Goal: Information Seeking & Learning: Learn about a topic

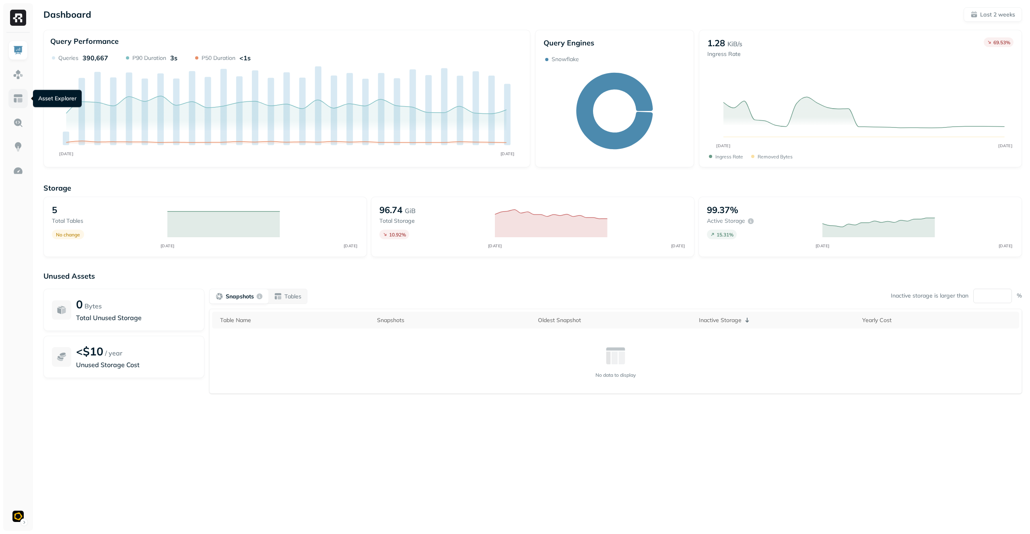
click at [16, 102] on img at bounding box center [18, 98] width 10 height 10
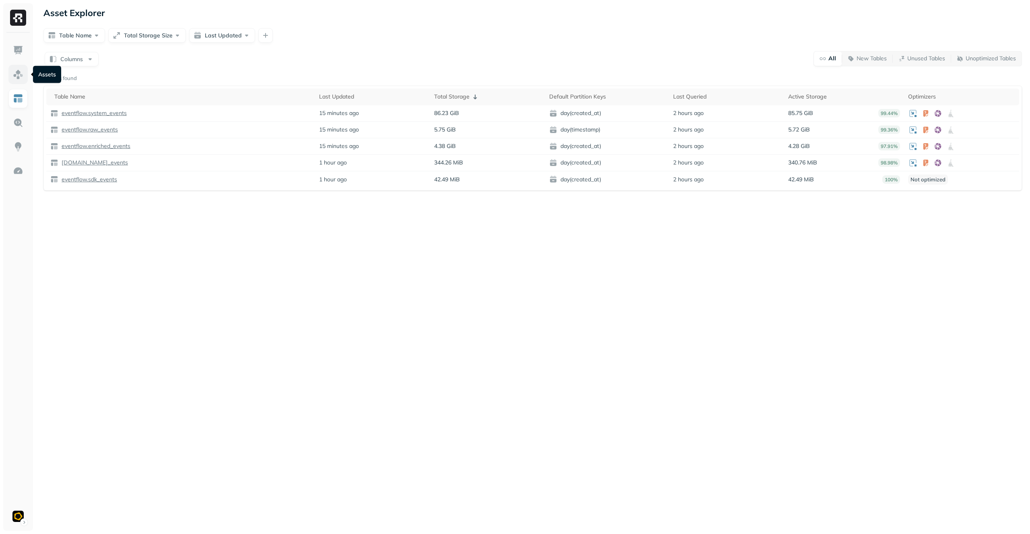
click at [24, 76] on link at bounding box center [17, 74] width 19 height 19
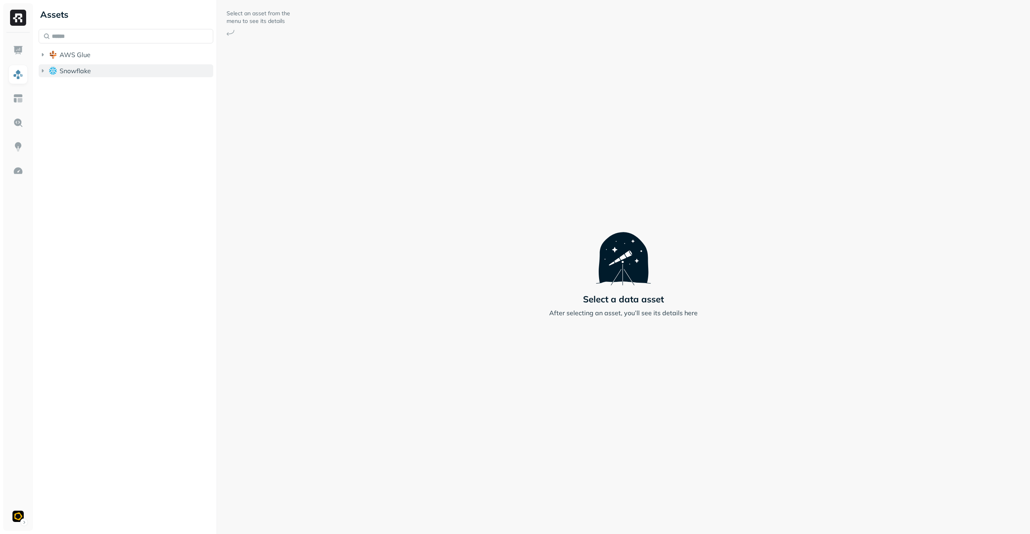
click at [82, 75] on button "Snowflake" at bounding box center [126, 70] width 175 height 13
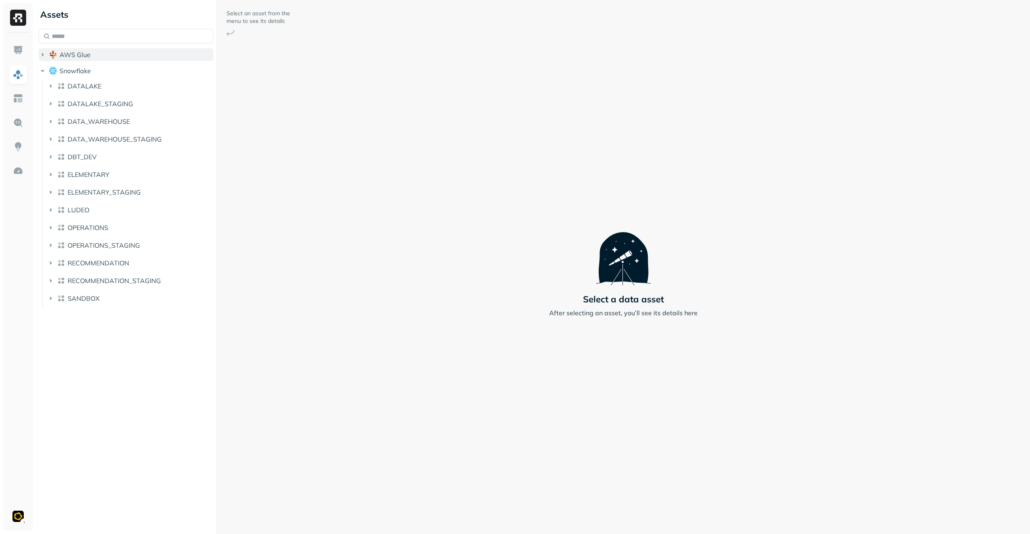
click at [104, 53] on button "AWS Glue" at bounding box center [126, 54] width 175 height 13
click at [111, 70] on button "eventflow" at bounding box center [130, 70] width 167 height 13
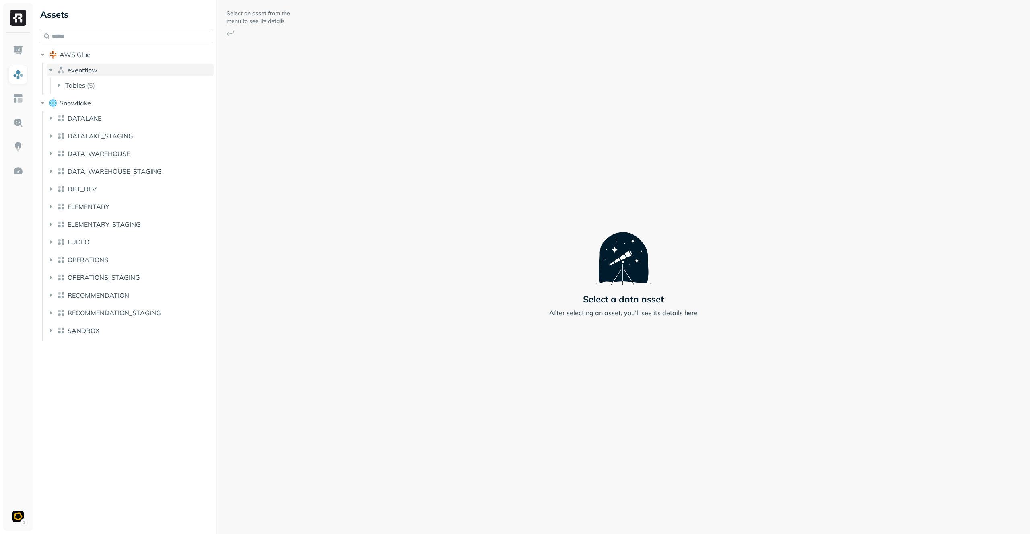
click at [146, 66] on button "eventflow" at bounding box center [130, 70] width 167 height 13
click at [146, 70] on button "eventflow" at bounding box center [130, 70] width 167 height 13
click at [141, 82] on button "Tables ( 5 )" at bounding box center [134, 85] width 159 height 13
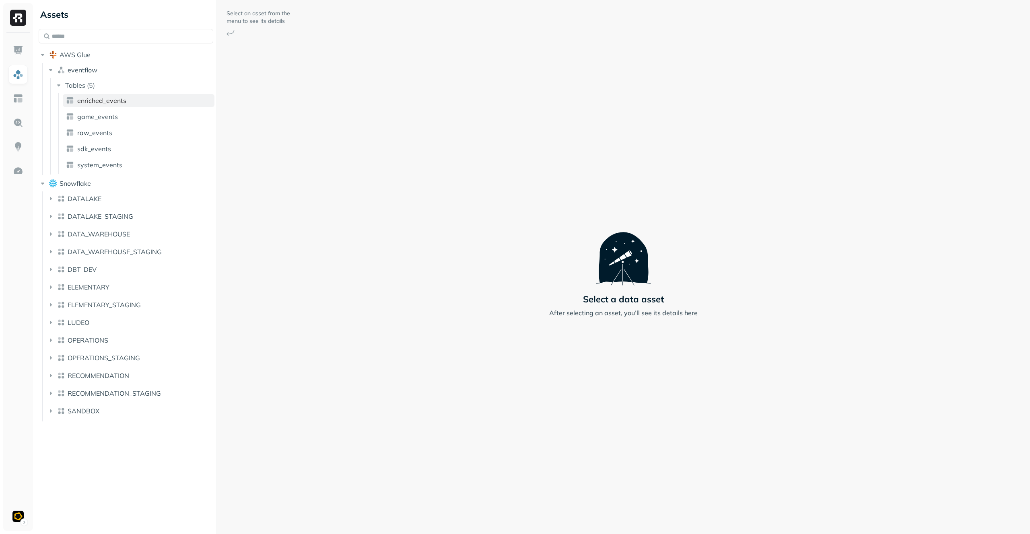
click at [140, 97] on link "enriched_events" at bounding box center [139, 100] width 152 height 13
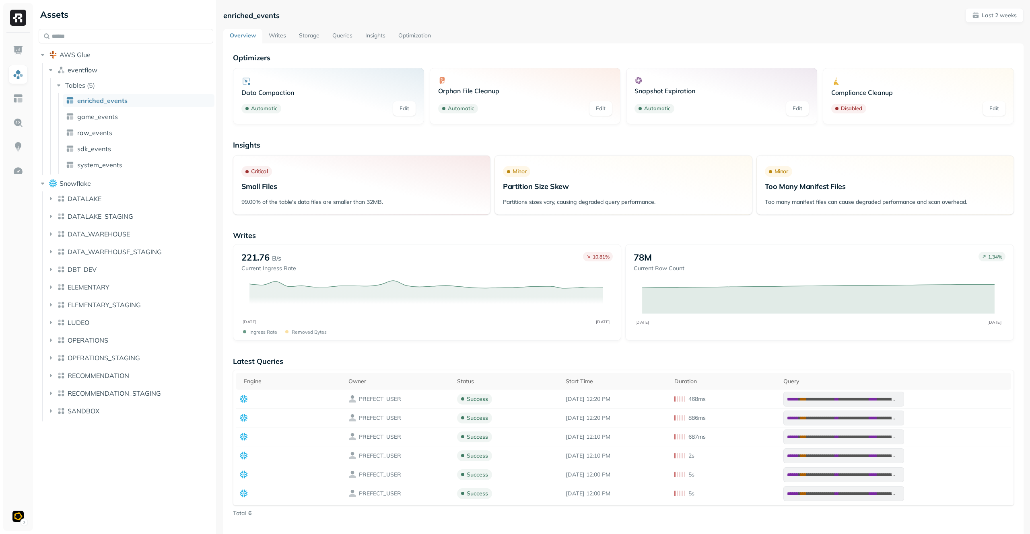
click at [311, 32] on link "Storage" at bounding box center [308, 36] width 33 height 14
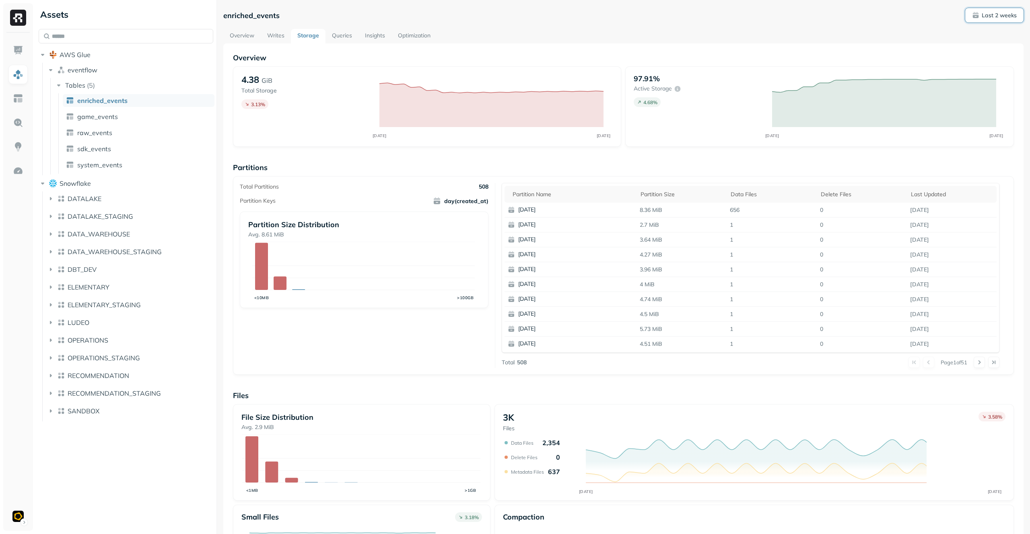
click at [987, 14] on p "Last 2 weeks" at bounding box center [998, 16] width 35 height 8
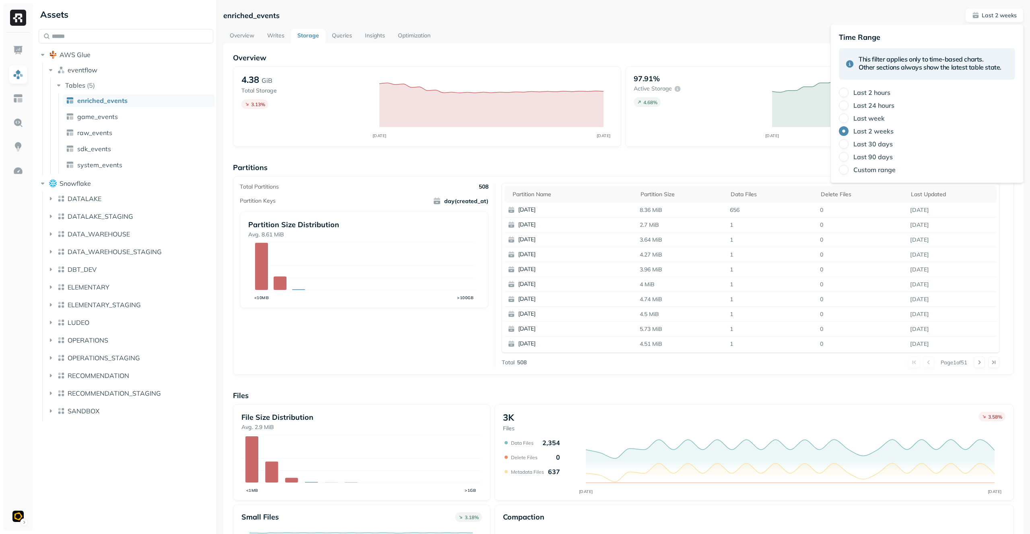
click at [520, 28] on div "enriched_events Last 2 weeks Overview Writes Storage Queries Insights Optimizat…" at bounding box center [623, 311] width 800 height 607
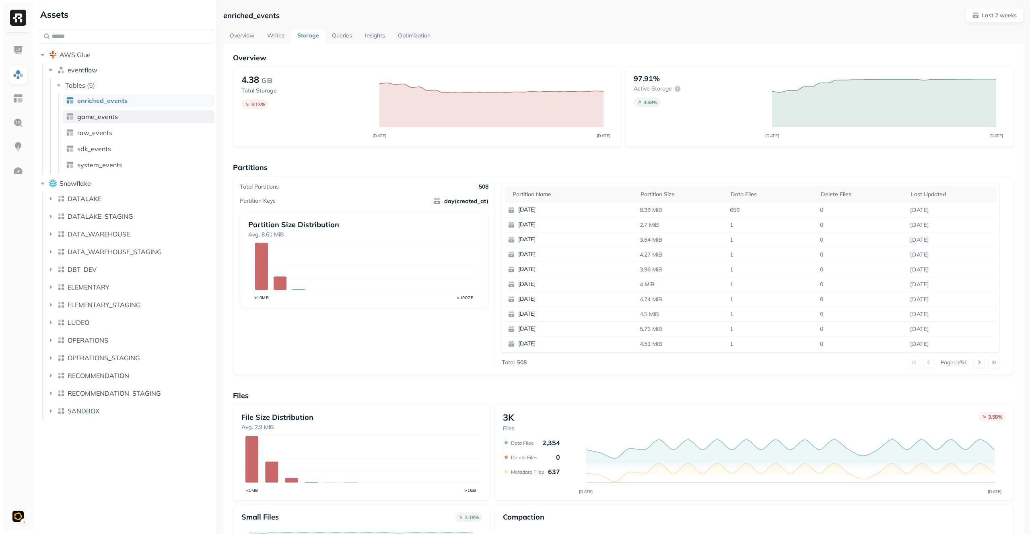
click at [101, 113] on span "game_events" at bounding box center [97, 117] width 41 height 8
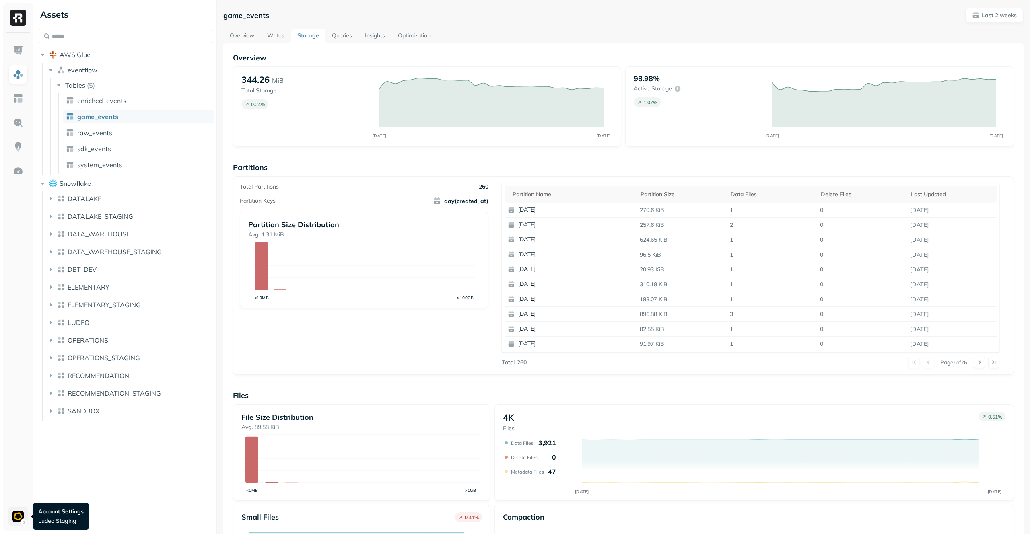
click at [14, 515] on html "Assets AWS Glue eventflow Tables ( 5 ) enriched_events game_events raw_events s…" at bounding box center [515, 267] width 1030 height 534
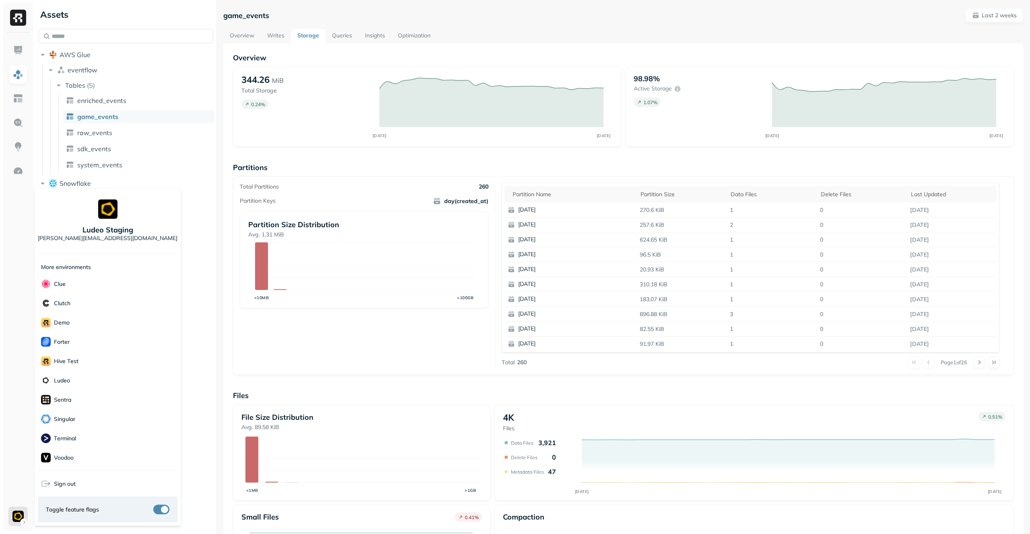
click at [14, 514] on html "Assets AWS Glue eventflow Tables ( 5 ) enriched_events game_events raw_events s…" at bounding box center [515, 267] width 1030 height 534
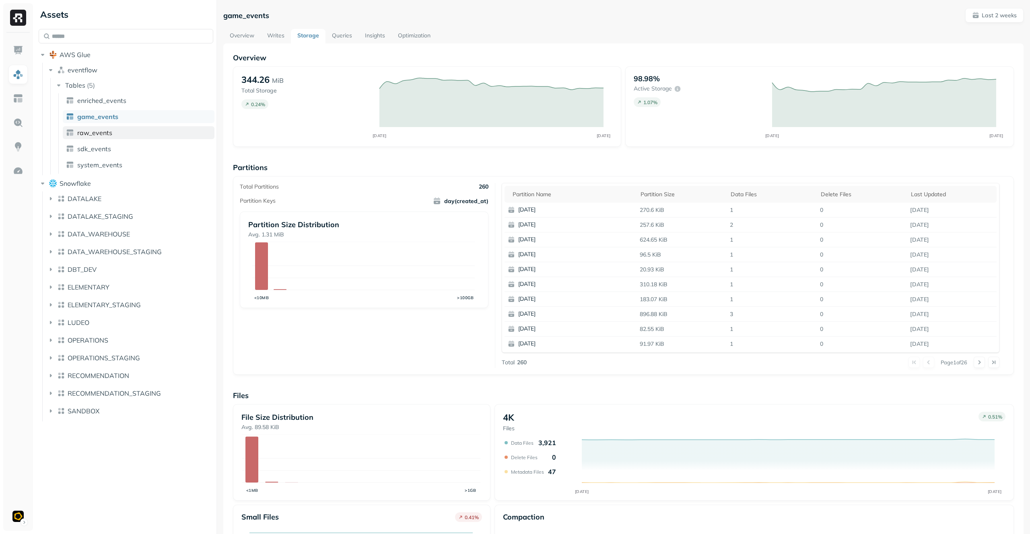
click at [110, 134] on span "raw_events" at bounding box center [94, 133] width 35 height 8
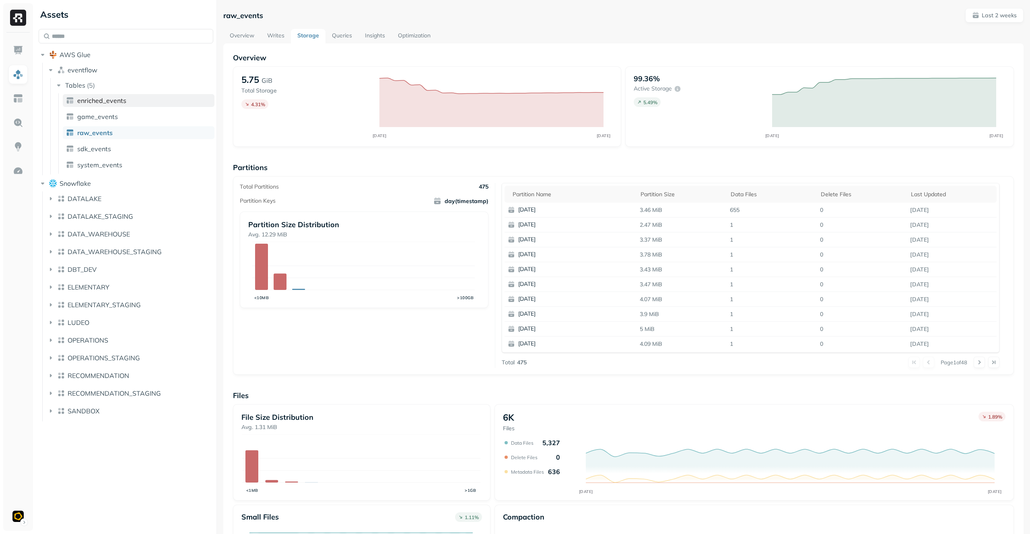
click at [97, 99] on span "enriched_events" at bounding box center [101, 101] width 49 height 8
click at [998, 20] on button "Last 2 weeks" at bounding box center [994, 15] width 58 height 14
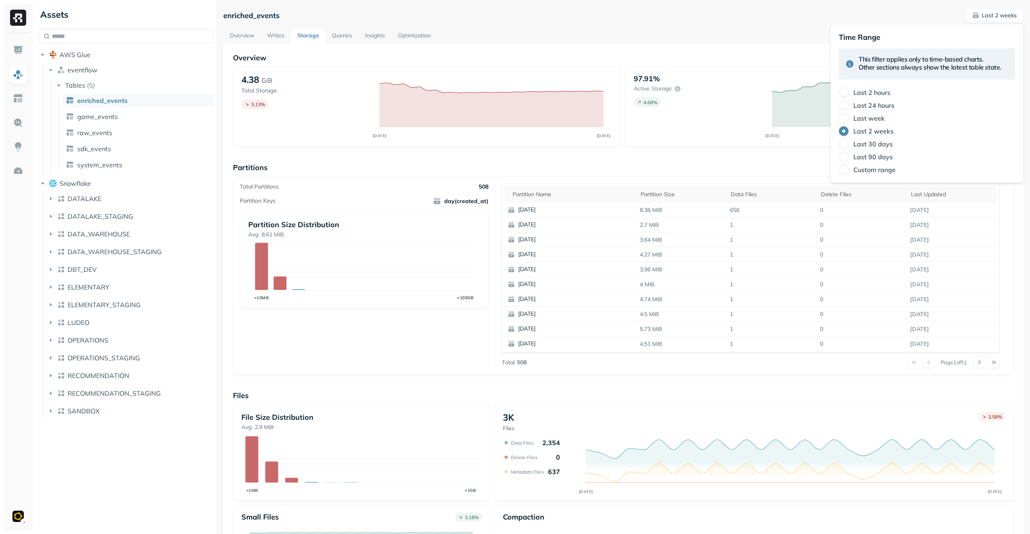
click at [872, 94] on label "Last 2 hours" at bounding box center [871, 92] width 37 height 8
click at [848, 94] on button "Last 2 hours" at bounding box center [844, 93] width 10 height 10
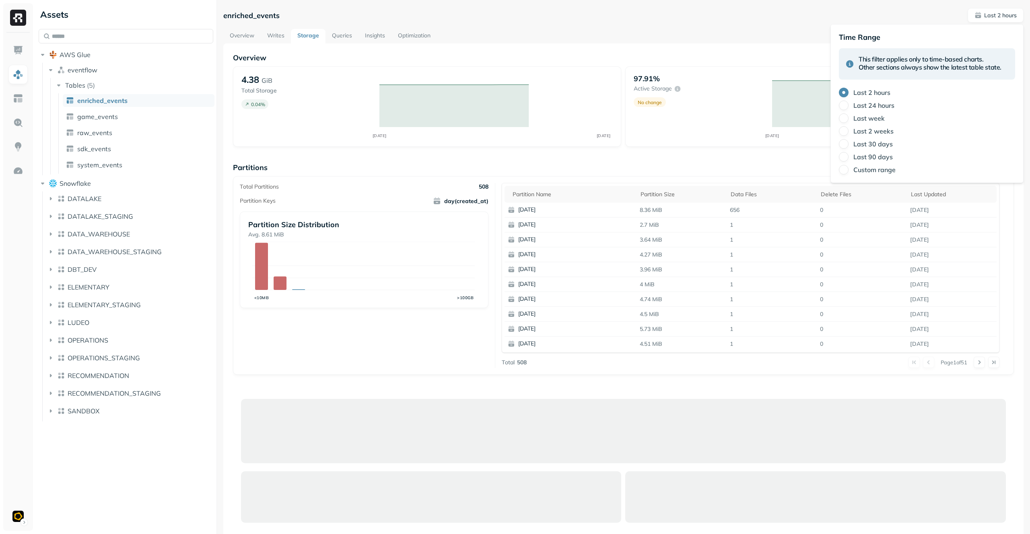
click at [870, 103] on label "Last 24 hours" at bounding box center [873, 105] width 41 height 8
click at [848, 103] on button "Last 24 hours" at bounding box center [844, 106] width 10 height 10
click at [867, 121] on label "Last week" at bounding box center [868, 118] width 31 height 8
click at [848, 121] on button "Last week" at bounding box center [844, 118] width 10 height 10
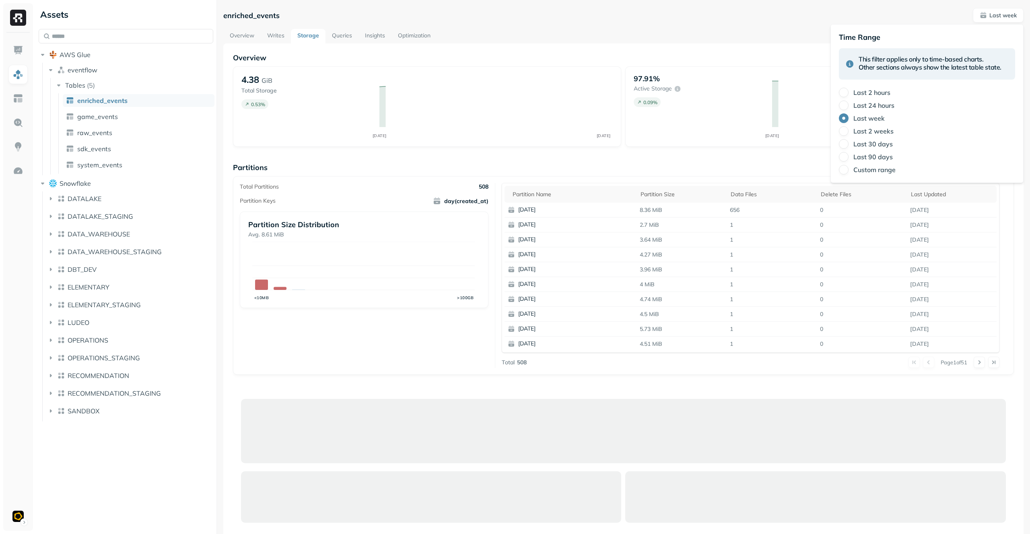
click at [866, 134] on label "Last 2 weeks" at bounding box center [873, 131] width 40 height 8
click at [848, 134] on button "Last 2 weeks" at bounding box center [844, 131] width 10 height 10
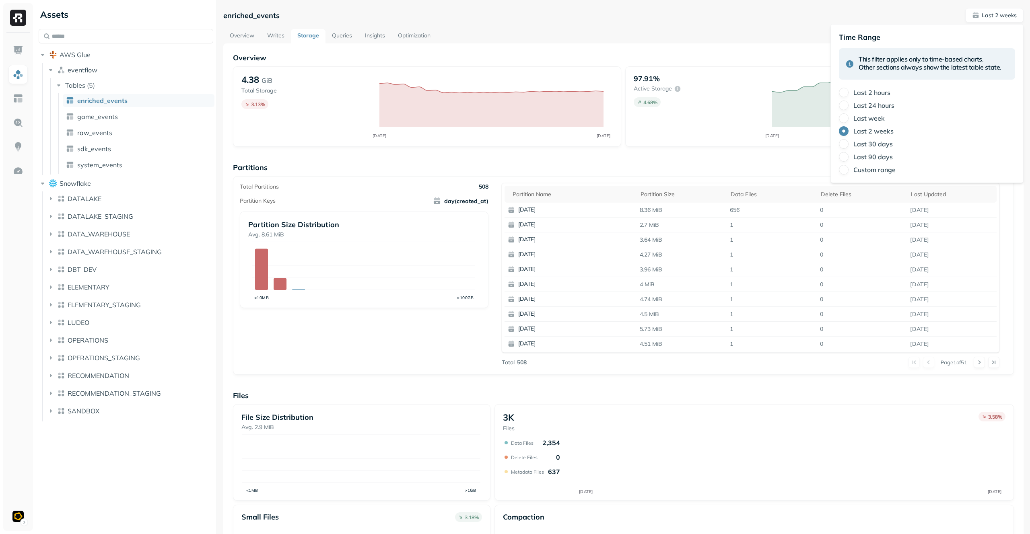
click at [868, 146] on label "Last 30 days" at bounding box center [872, 144] width 39 height 8
click at [848, 146] on button "Last 30 days" at bounding box center [844, 144] width 10 height 10
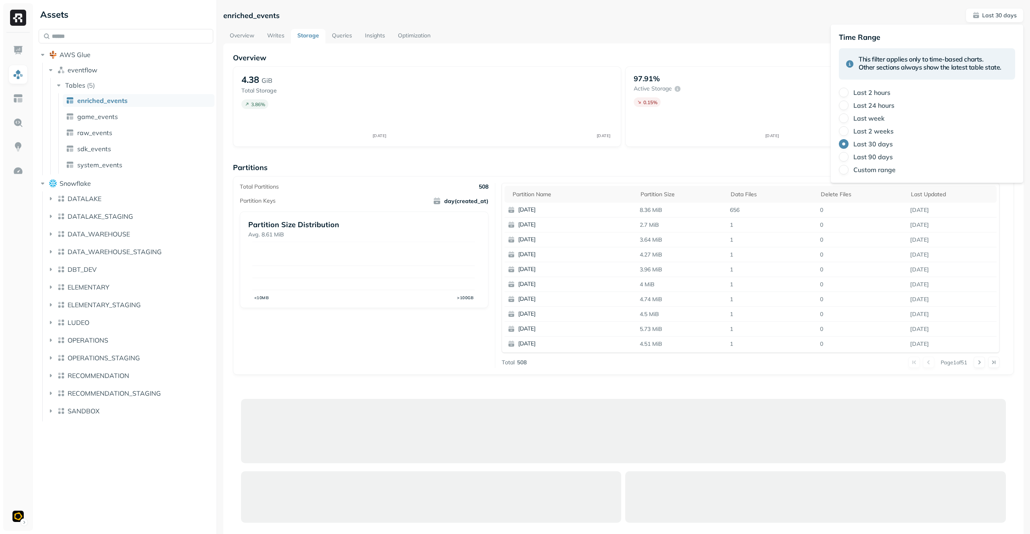
click at [868, 151] on div "Last 2 hours Last 24 hours Last week Last 2 weeks Last 30 days Last 90 days Cus…" at bounding box center [927, 131] width 176 height 87
click at [868, 154] on label "Last 90 days" at bounding box center [872, 157] width 39 height 8
click at [848, 154] on button "Last 90 days" at bounding box center [844, 157] width 10 height 10
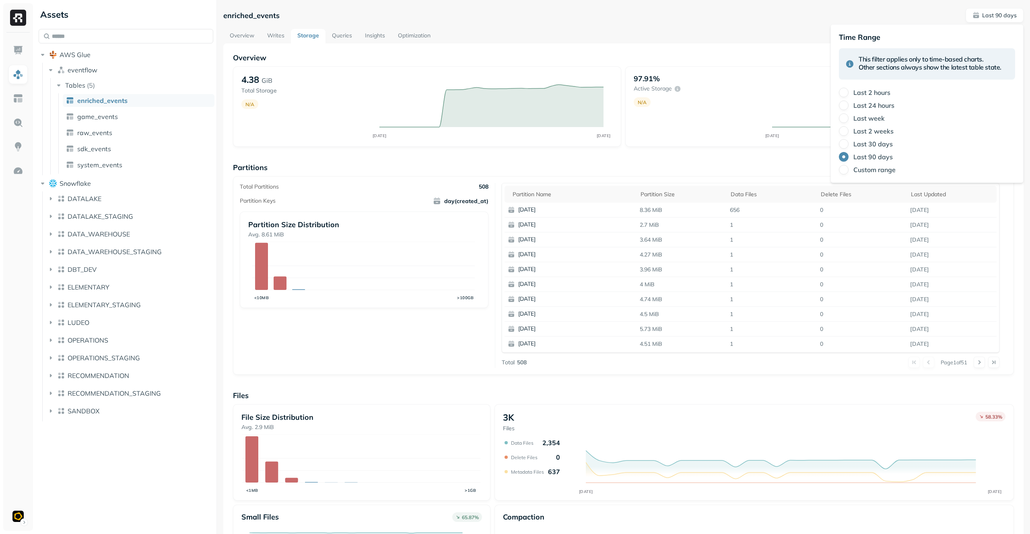
click at [872, 94] on label "Last 2 hours" at bounding box center [871, 92] width 37 height 8
click at [848, 94] on button "Last 2 hours" at bounding box center [844, 93] width 10 height 10
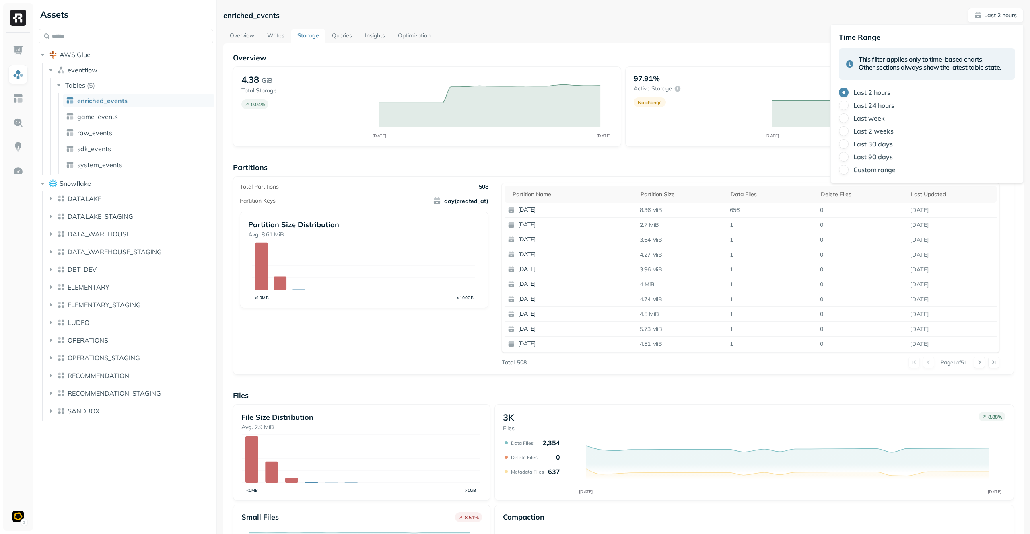
click at [869, 107] on label "Last 24 hours" at bounding box center [873, 105] width 41 height 8
click at [848, 107] on button "Last 24 hours" at bounding box center [844, 106] width 10 height 10
click at [870, 91] on label "Last 2 hours" at bounding box center [871, 92] width 37 height 8
click at [848, 91] on button "Last 2 hours" at bounding box center [844, 93] width 10 height 10
click at [764, 43] on div "Overview 4.38 GiB Total Storage 0.04 % AUG [DATE] 97.91% Active storage No chan…" at bounding box center [623, 329] width 800 height 572
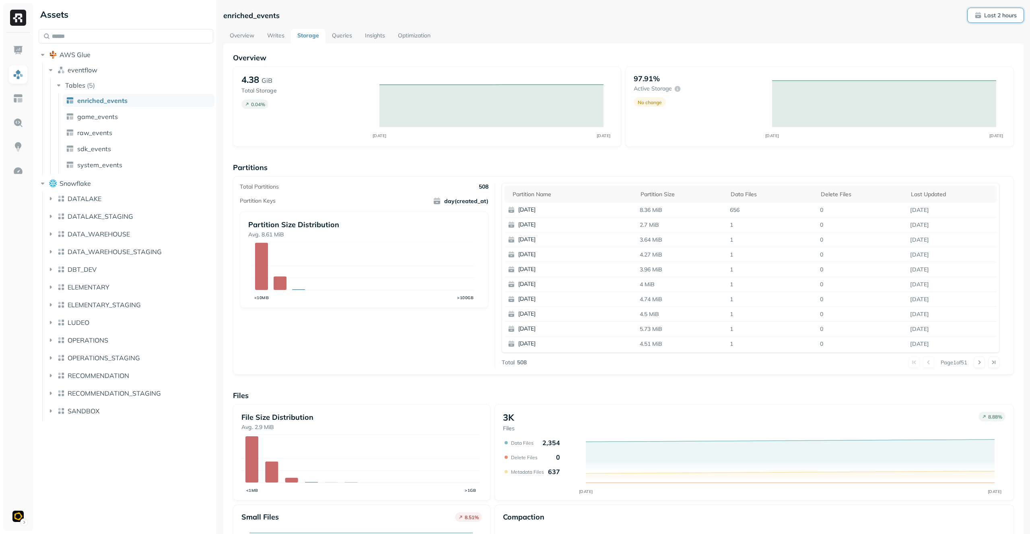
click at [977, 10] on button "Last 2 hours" at bounding box center [995, 15] width 56 height 14
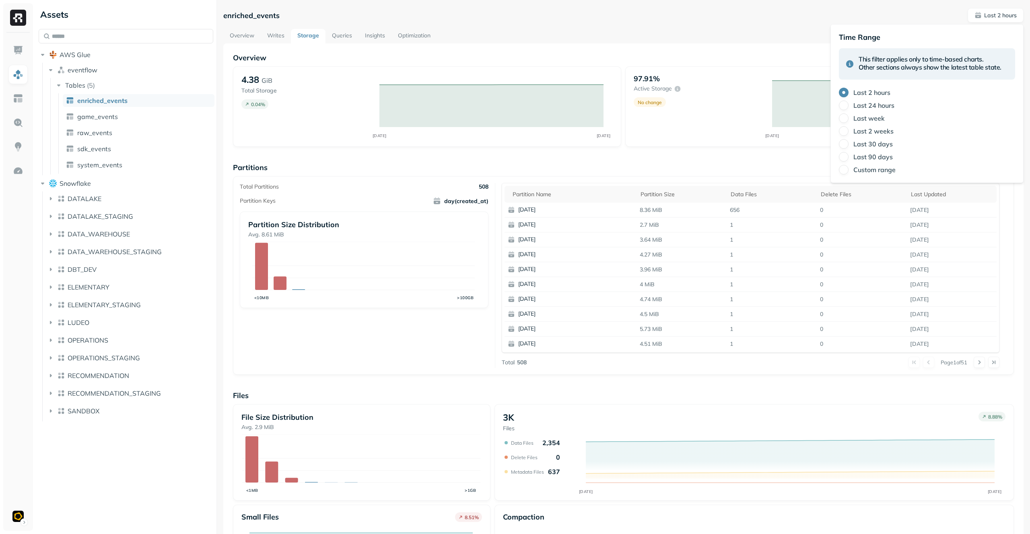
click at [882, 103] on label "Last 24 hours" at bounding box center [873, 105] width 41 height 8
click at [848, 103] on button "Last 24 hours" at bounding box center [844, 106] width 10 height 10
click at [872, 118] on label "Last week" at bounding box center [868, 118] width 31 height 8
click at [848, 118] on button "Last week" at bounding box center [844, 118] width 10 height 10
click at [873, 127] on label "Last 2 weeks" at bounding box center [873, 131] width 40 height 8
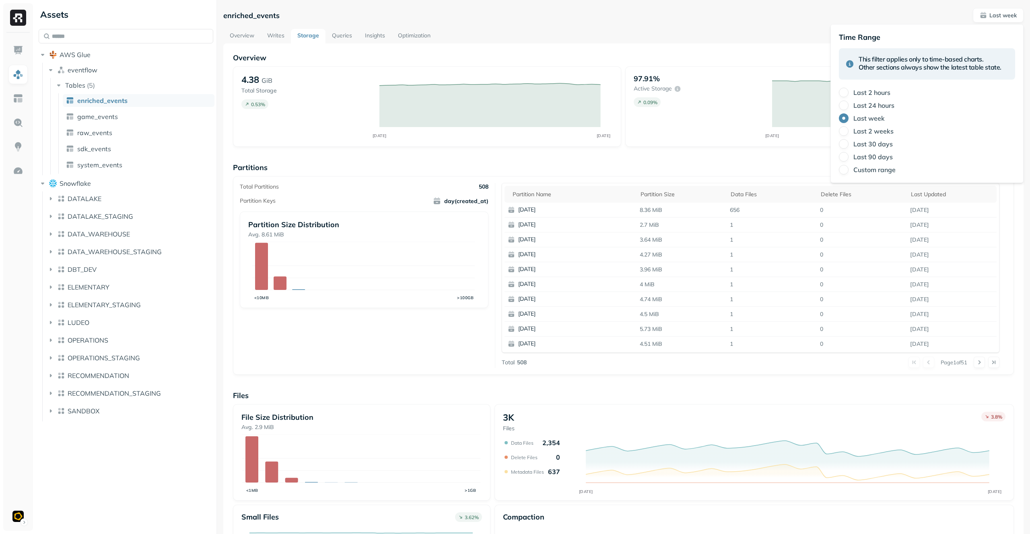
click at [848, 127] on button "Last 2 weeks" at bounding box center [844, 131] width 10 height 10
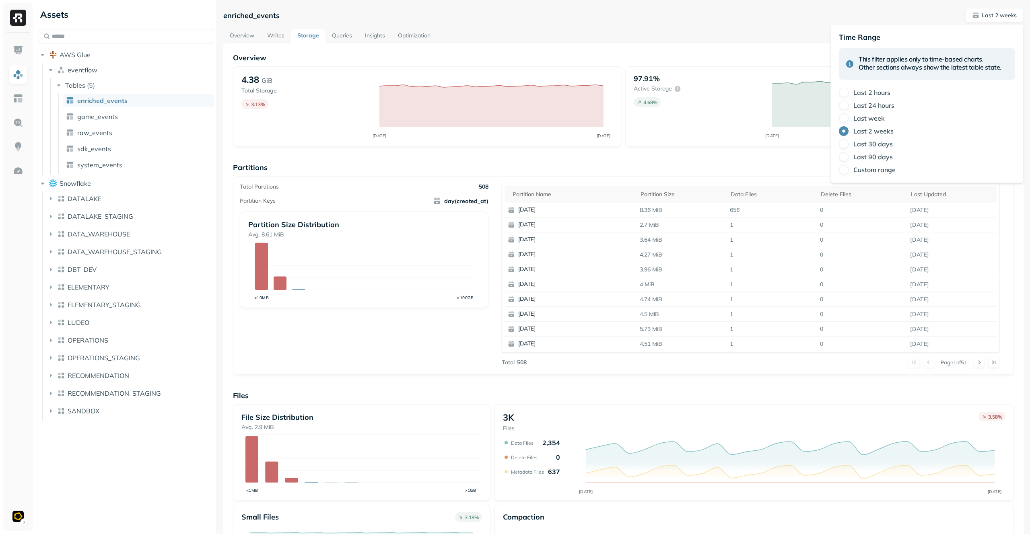
click at [871, 146] on label "Last 30 days" at bounding box center [872, 144] width 39 height 8
click at [848, 146] on button "Last 30 days" at bounding box center [844, 144] width 10 height 10
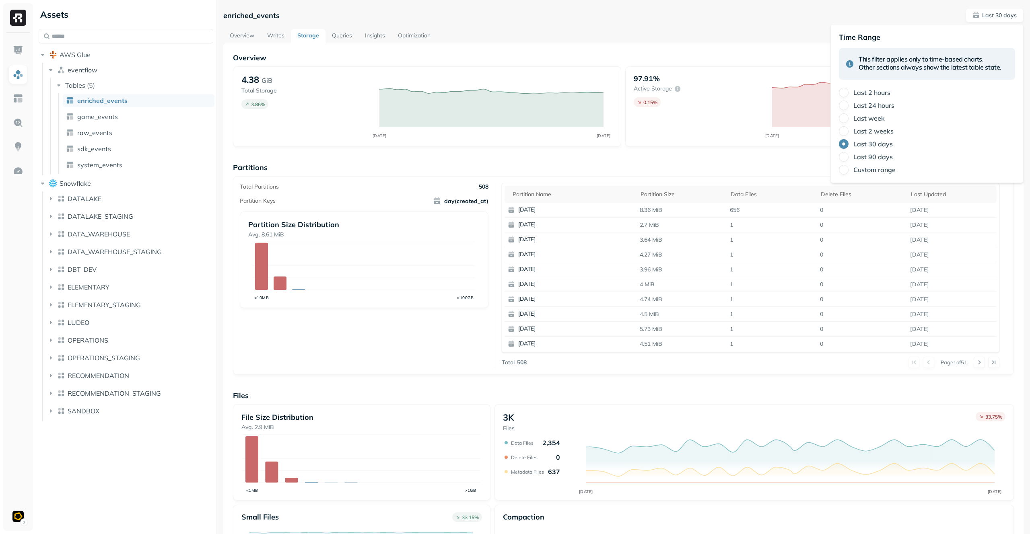
click at [872, 157] on label "Last 90 days" at bounding box center [872, 157] width 39 height 8
click at [848, 157] on button "Last 90 days" at bounding box center [844, 157] width 10 height 10
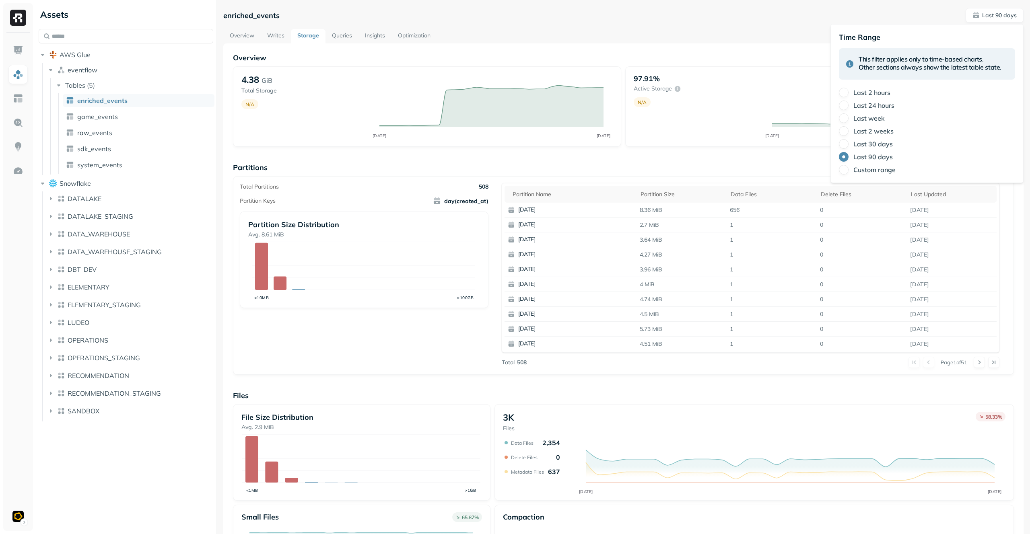
click at [874, 146] on label "Last 30 days" at bounding box center [872, 144] width 39 height 8
click at [848, 146] on button "Last 30 days" at bounding box center [844, 144] width 10 height 10
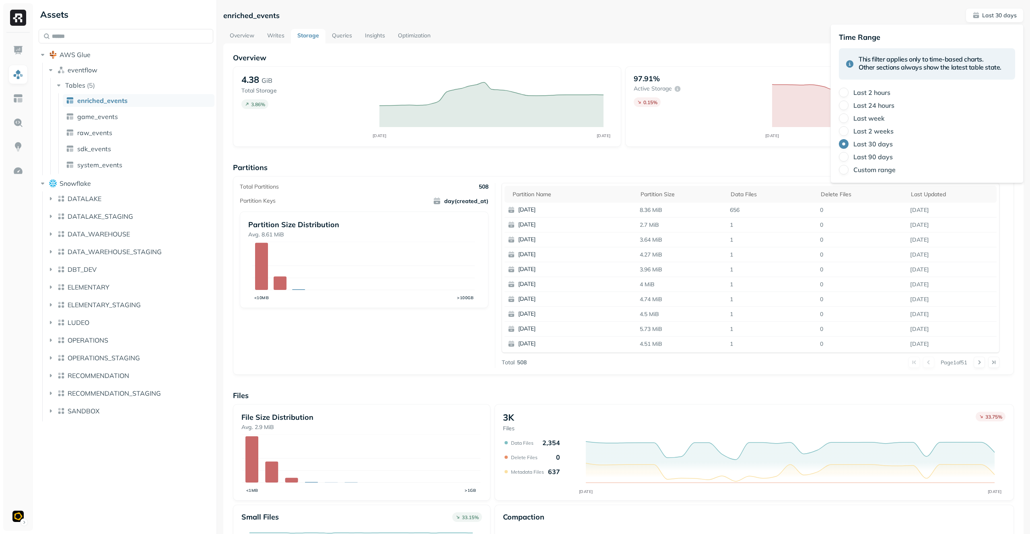
click at [879, 134] on label "Last 2 weeks" at bounding box center [873, 131] width 40 height 8
click at [848, 134] on button "Last 2 weeks" at bounding box center [844, 131] width 10 height 10
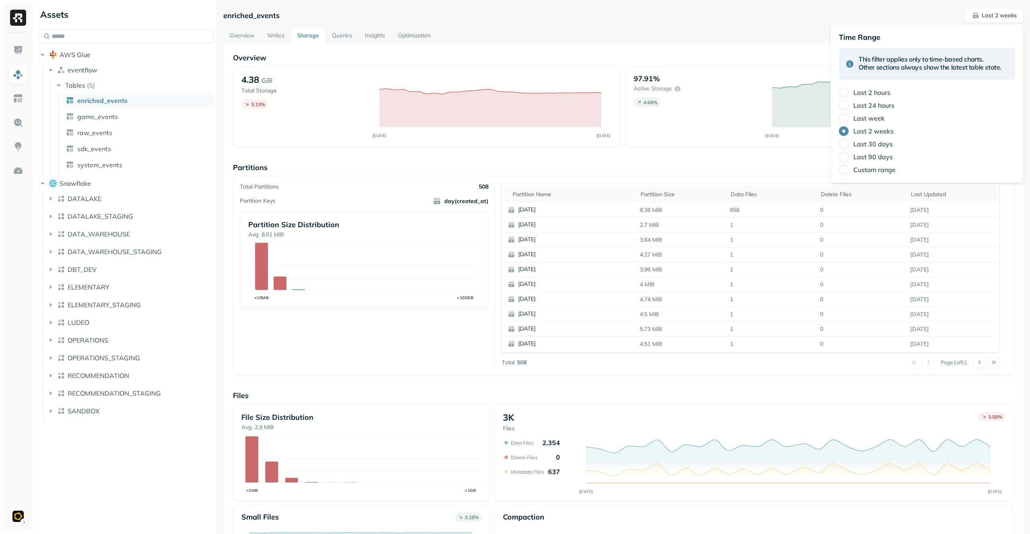
click at [866, 117] on label "Last week" at bounding box center [868, 118] width 31 height 8
click at [848, 117] on button "Last week" at bounding box center [844, 118] width 10 height 10
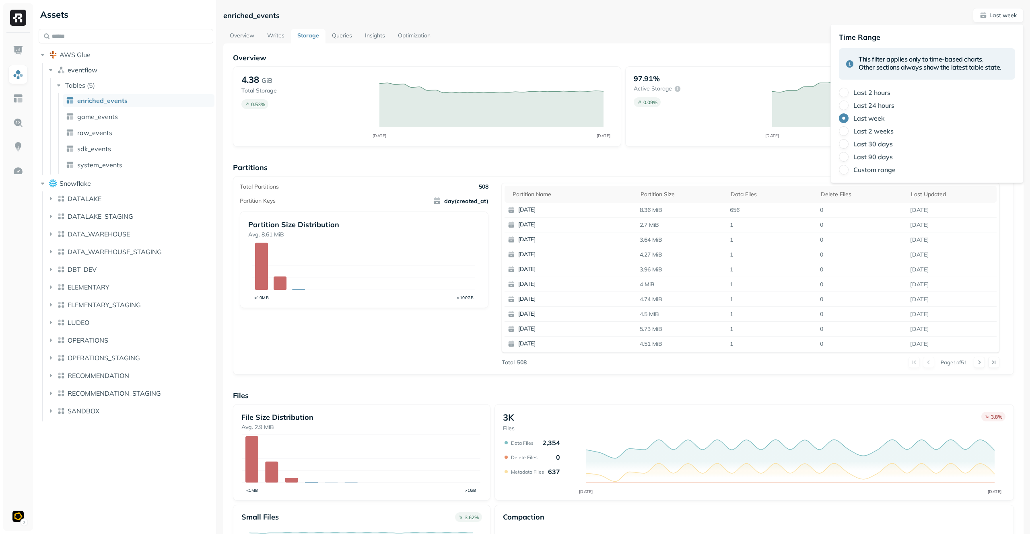
click at [869, 107] on label "Last 24 hours" at bounding box center [873, 105] width 41 height 8
click at [848, 107] on button "Last 24 hours" at bounding box center [844, 106] width 10 height 10
click at [874, 95] on label "Last 2 hours" at bounding box center [871, 92] width 37 height 8
click at [848, 95] on button "Last 2 hours" at bounding box center [844, 93] width 10 height 10
click at [627, 73] on div "97.91% Active storage No change AUG [DATE]" at bounding box center [819, 106] width 389 height 80
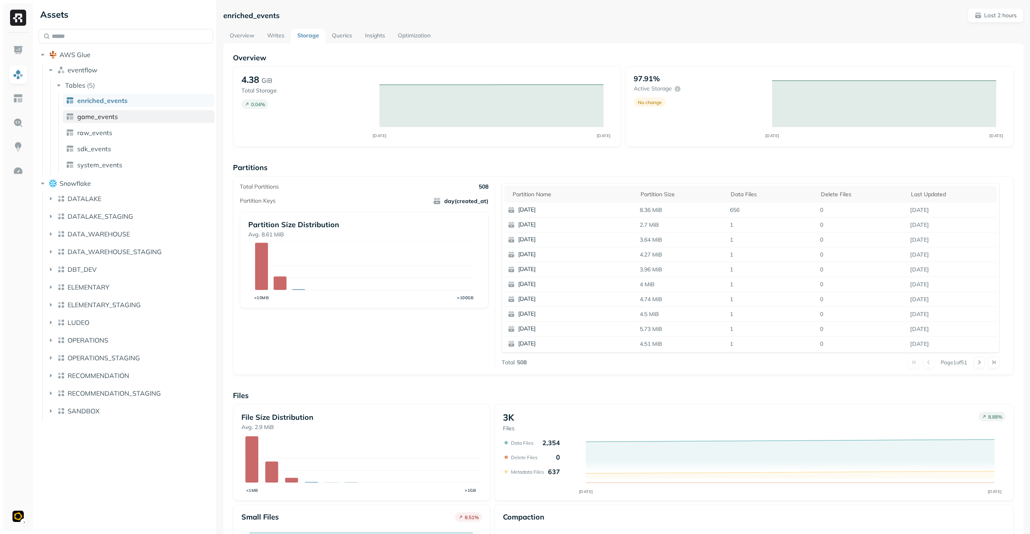
click at [137, 117] on link "game_events" at bounding box center [139, 116] width 152 height 13
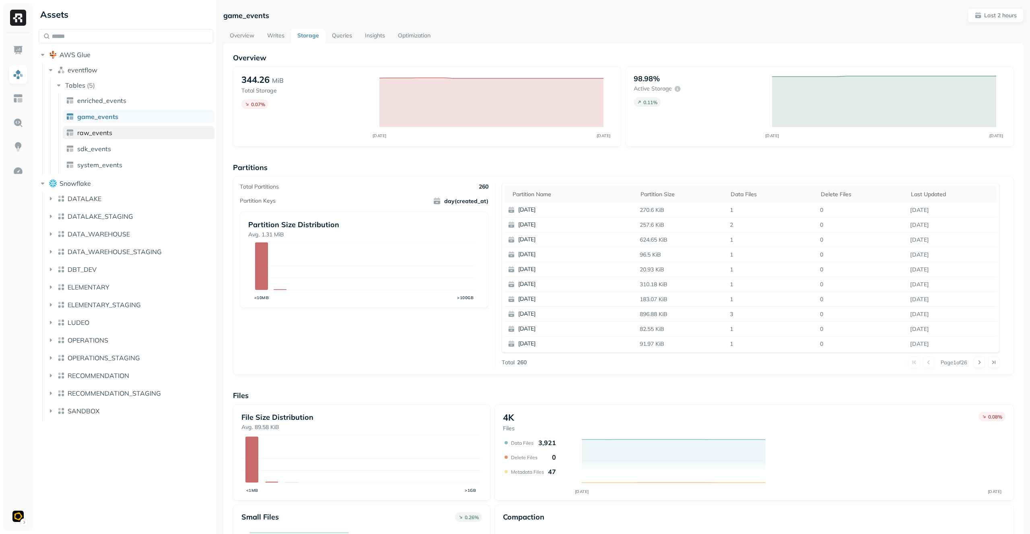
click at [118, 133] on link "raw_events" at bounding box center [139, 132] width 152 height 13
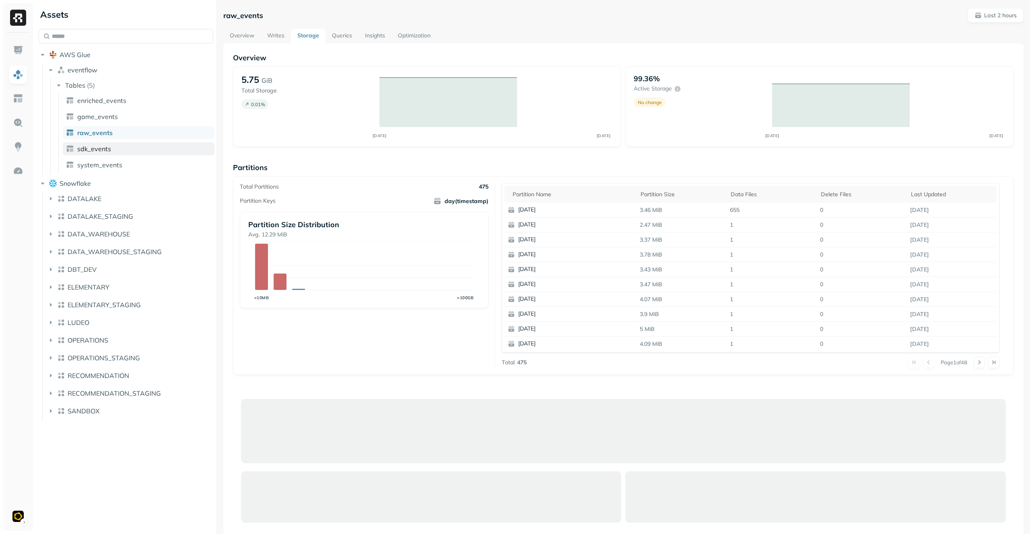
click at [128, 144] on link "sdk_events" at bounding box center [139, 148] width 152 height 13
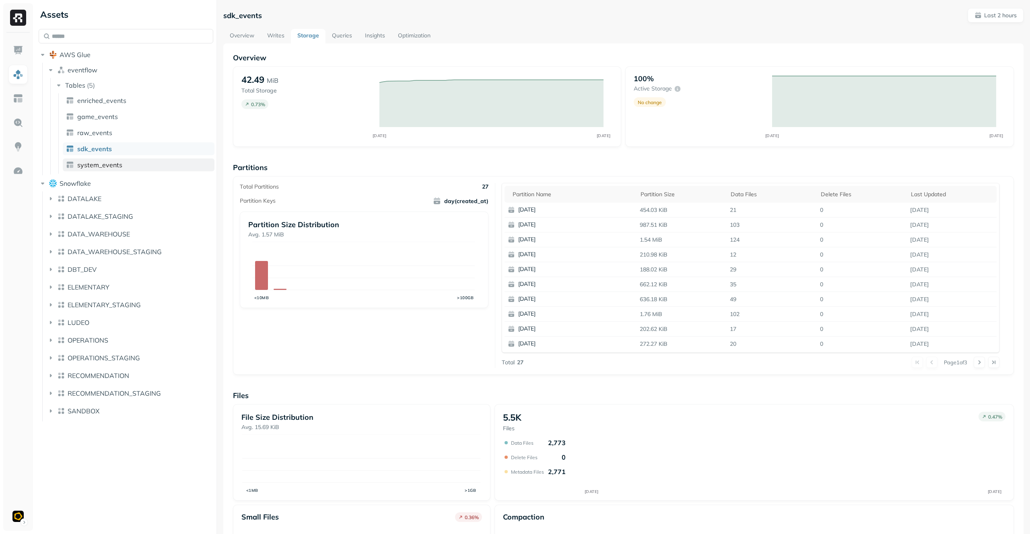
click at [123, 163] on link "system_events" at bounding box center [139, 164] width 152 height 13
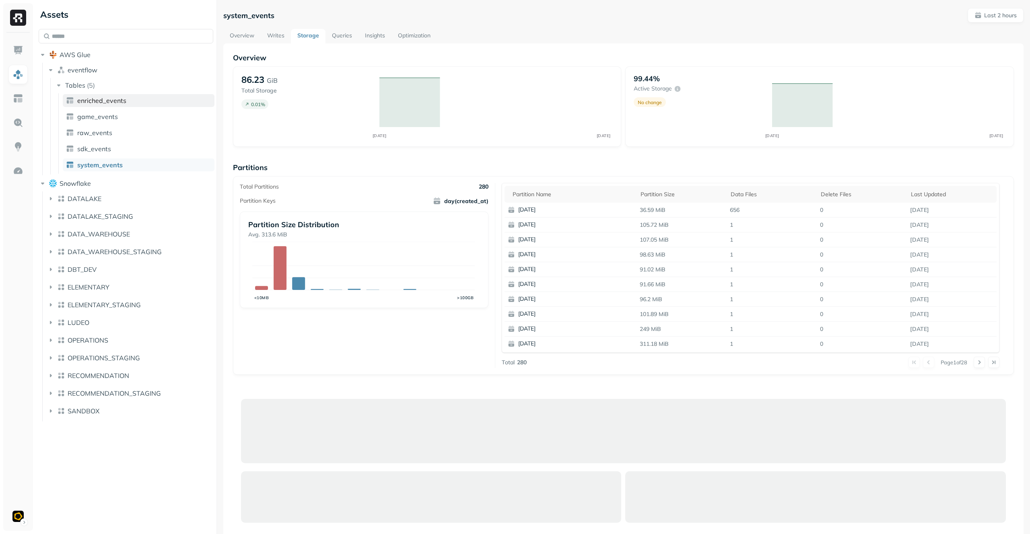
click at [134, 101] on link "enriched_events" at bounding box center [139, 100] width 152 height 13
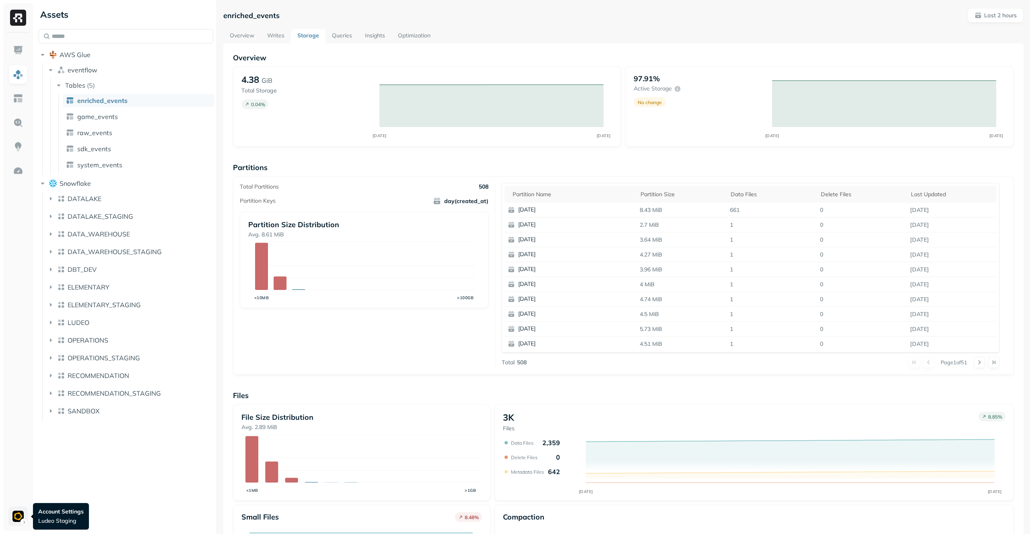
click at [25, 517] on html "Assets AWS Glue eventflow Tables ( 5 ) enriched_events game_events raw_events s…" at bounding box center [515, 267] width 1030 height 534
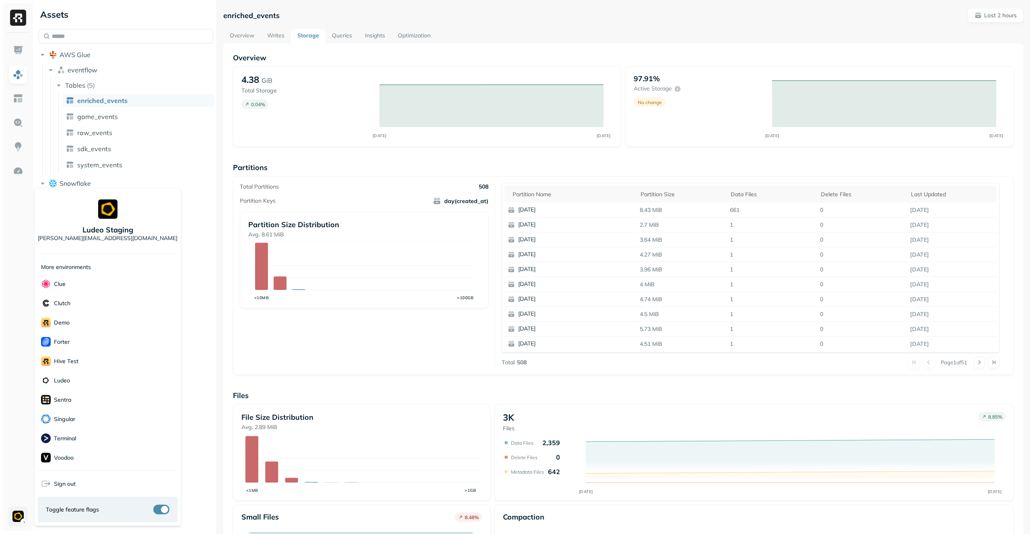
click at [25, 517] on html "Assets AWS Glue eventflow Tables ( 5 ) enriched_events game_events raw_events s…" at bounding box center [515, 267] width 1030 height 534
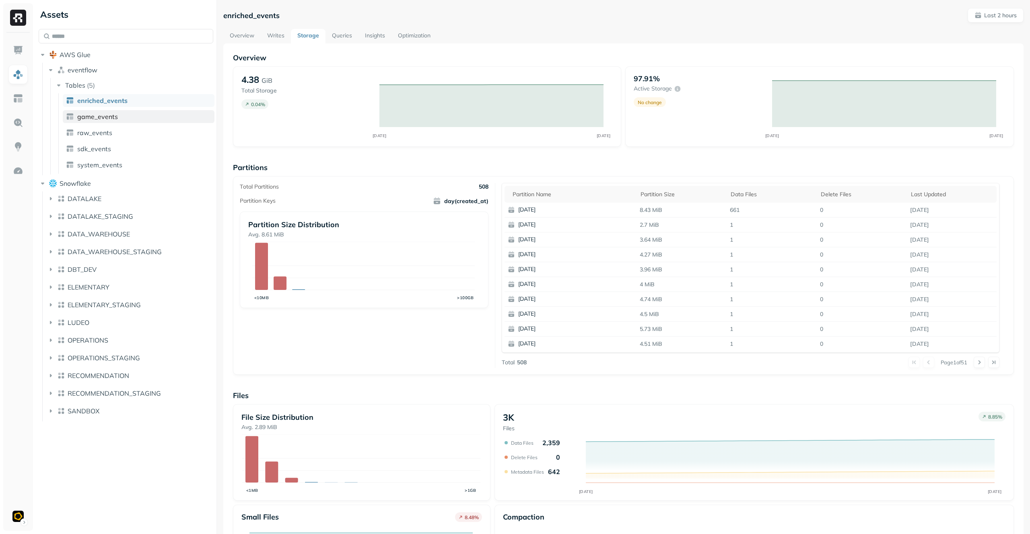
click at [121, 112] on link "game_events" at bounding box center [139, 116] width 152 height 13
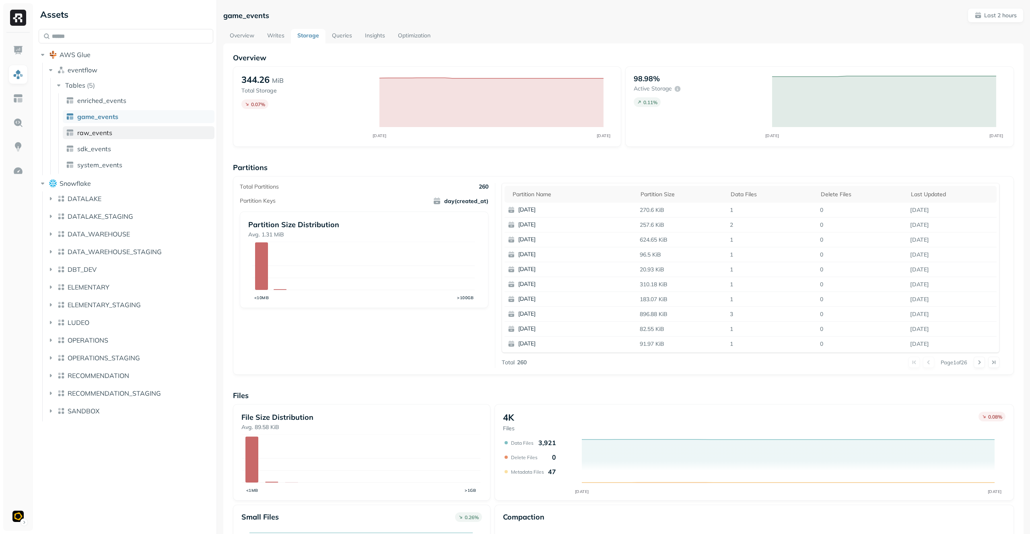
click at [128, 127] on link "raw_events" at bounding box center [139, 132] width 152 height 13
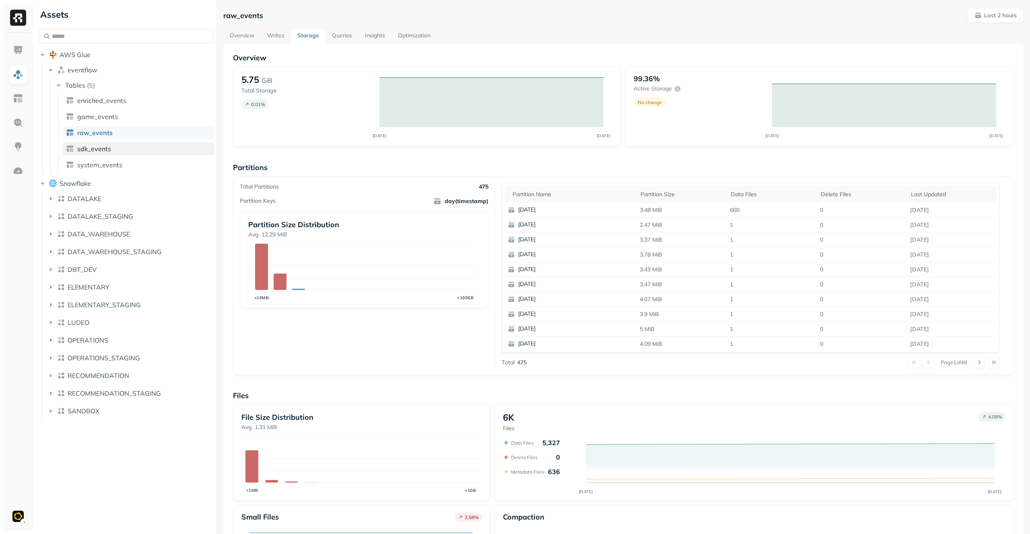
click at [123, 149] on link "sdk_events" at bounding box center [139, 148] width 152 height 13
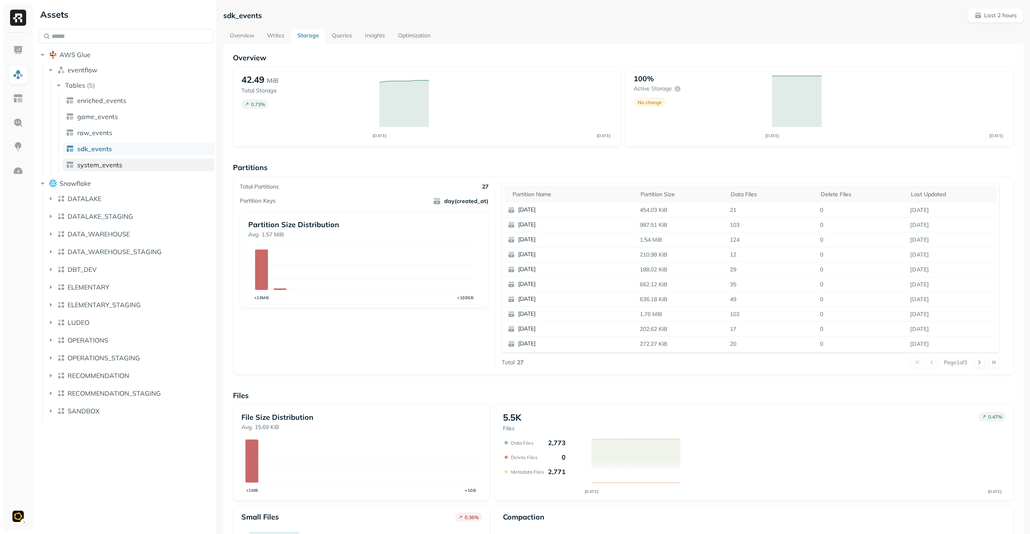
click at [120, 163] on span "system_events" at bounding box center [99, 165] width 45 height 8
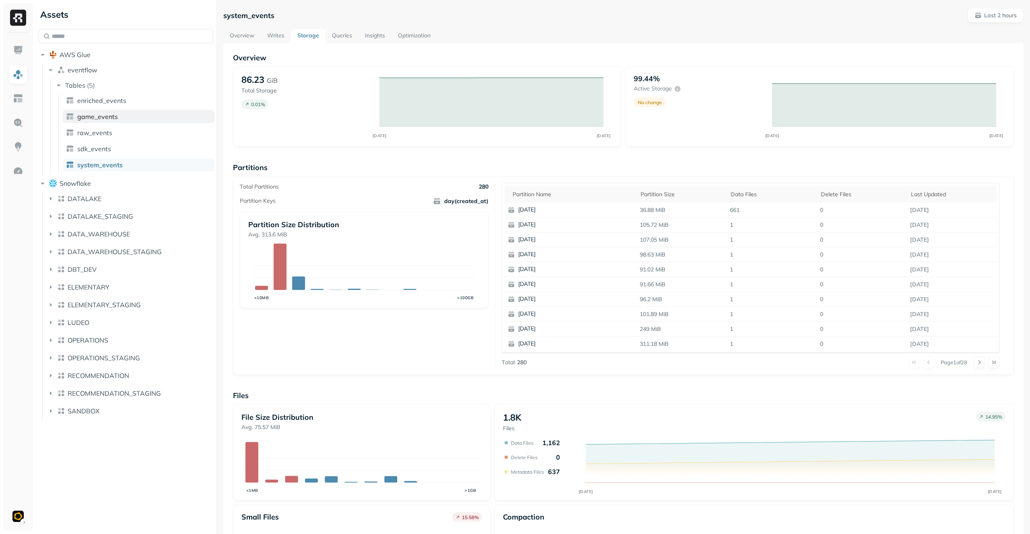
click at [129, 116] on link "game_events" at bounding box center [139, 116] width 152 height 13
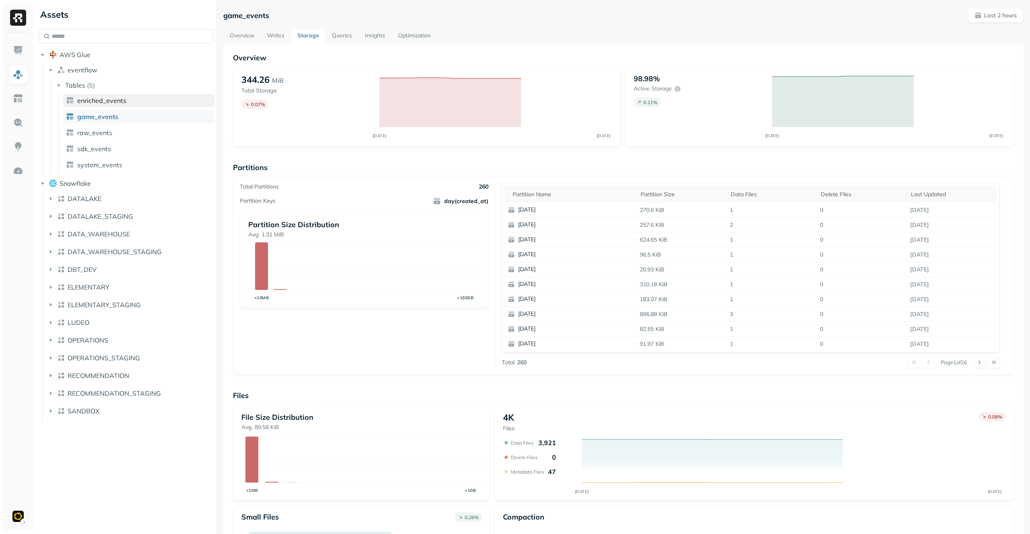
click at [133, 105] on link "enriched_events" at bounding box center [139, 100] width 152 height 13
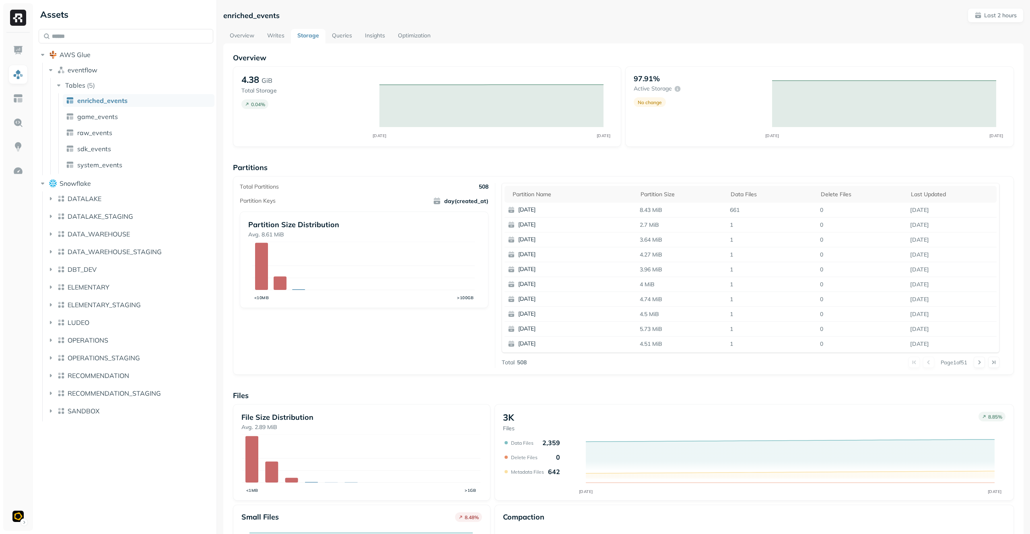
click at [17, 520] on html "Assets AWS Glue eventflow Tables ( 5 ) enriched_events game_events raw_events s…" at bounding box center [515, 267] width 1030 height 534
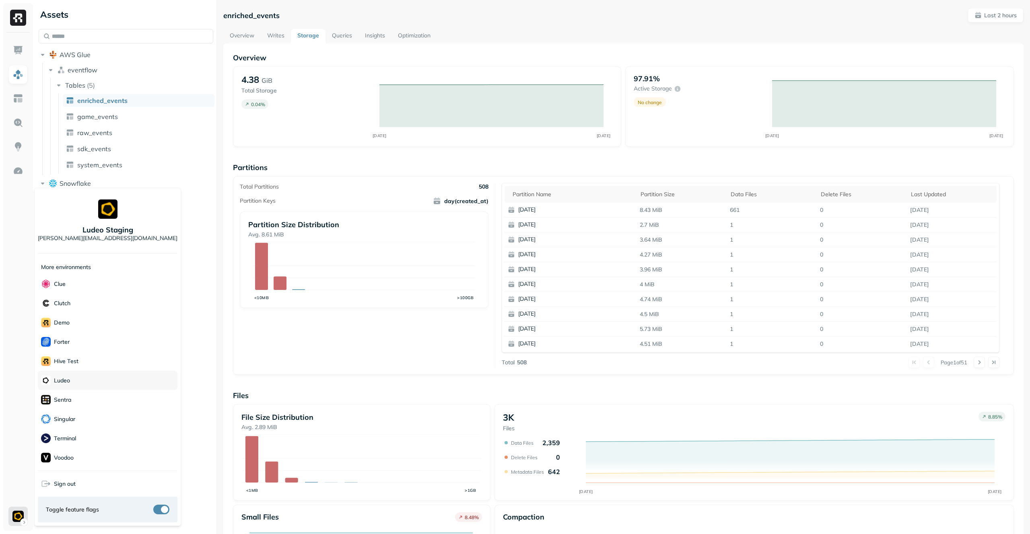
click at [96, 377] on div "Ludeo" at bounding box center [108, 380] width 140 height 19
